Goal: Task Accomplishment & Management: Manage account settings

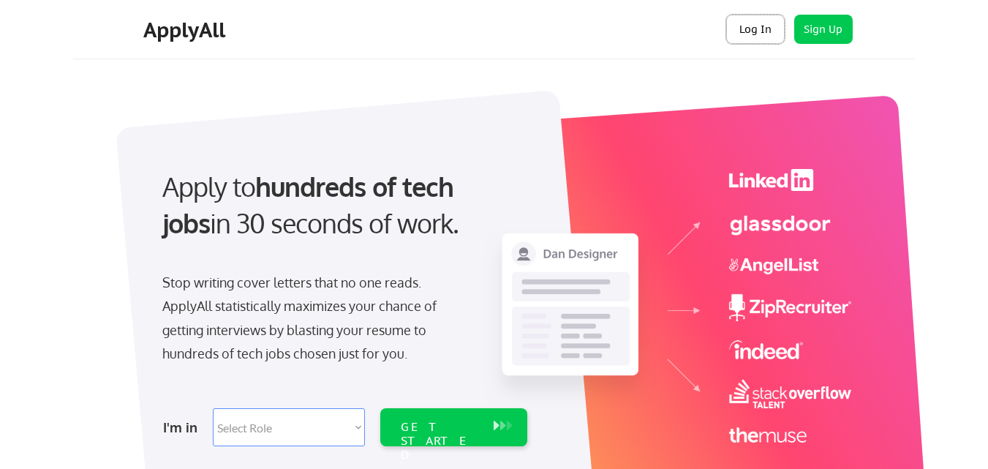
click at [754, 28] on button "Log In" at bounding box center [755, 29] width 59 height 29
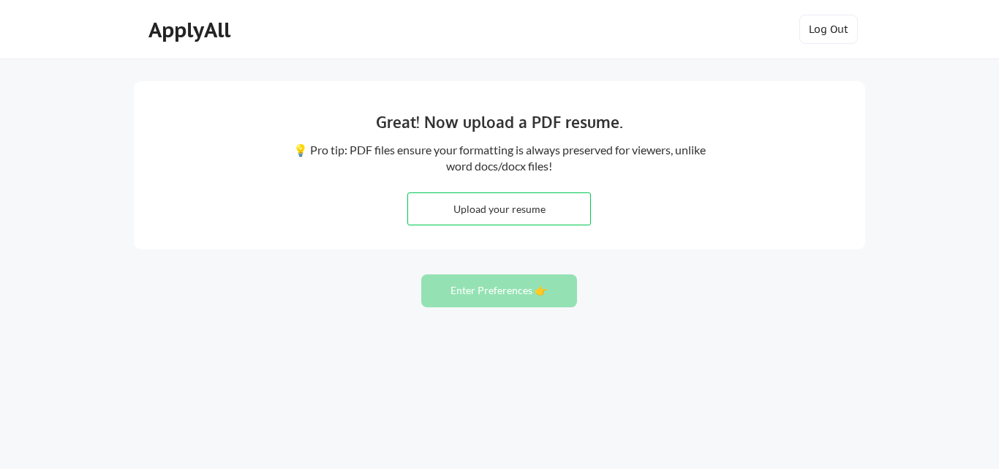
drag, startPoint x: 968, startPoint y: 0, endPoint x: 682, endPoint y: 58, distance: 291.7
click at [682, 58] on div "ApplyAll Log Out" at bounding box center [499, 29] width 999 height 59
